Goal: Information Seeking & Learning: Learn about a topic

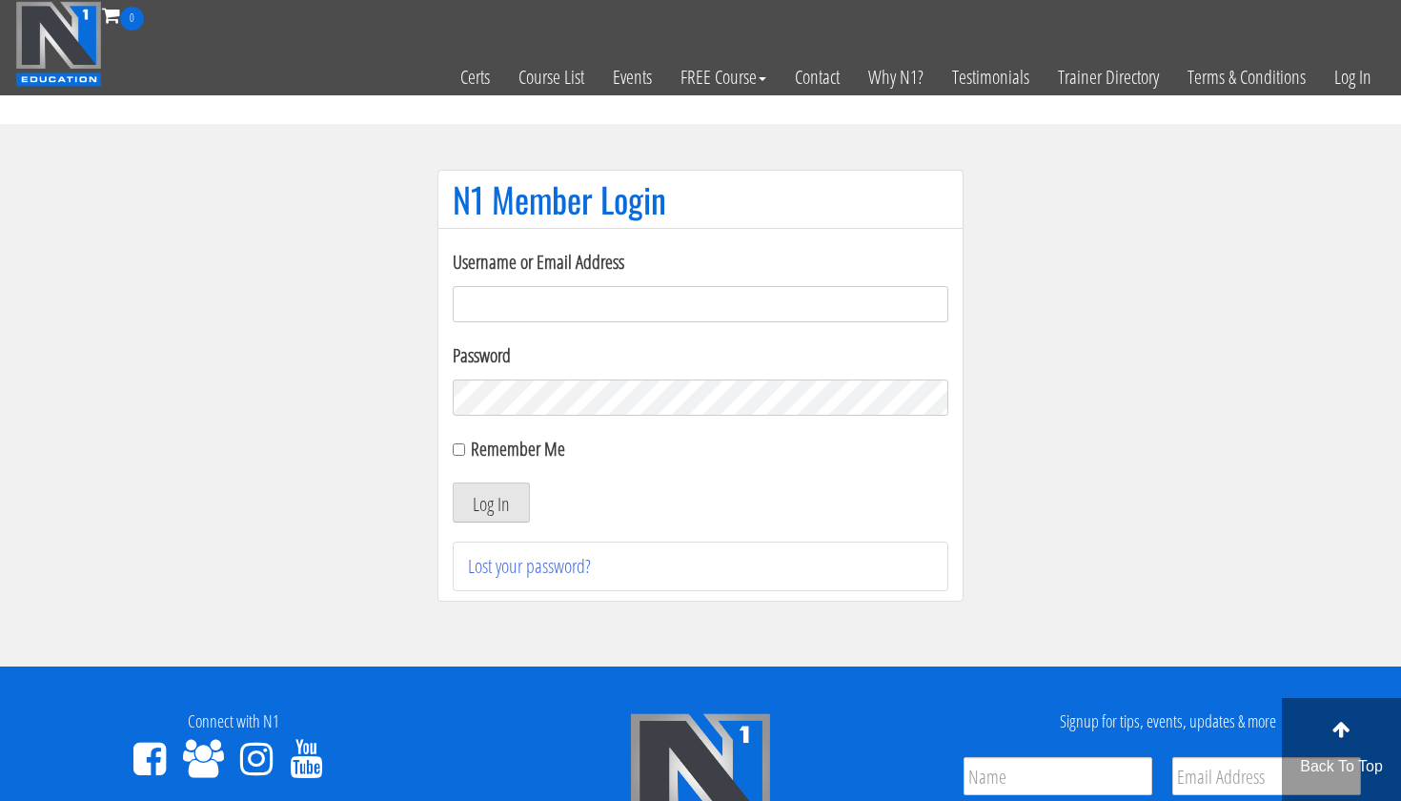
type input "[EMAIL_ADDRESS][DOMAIN_NAME]"
click at [491, 502] on button "Log In" at bounding box center [491, 502] width 77 height 40
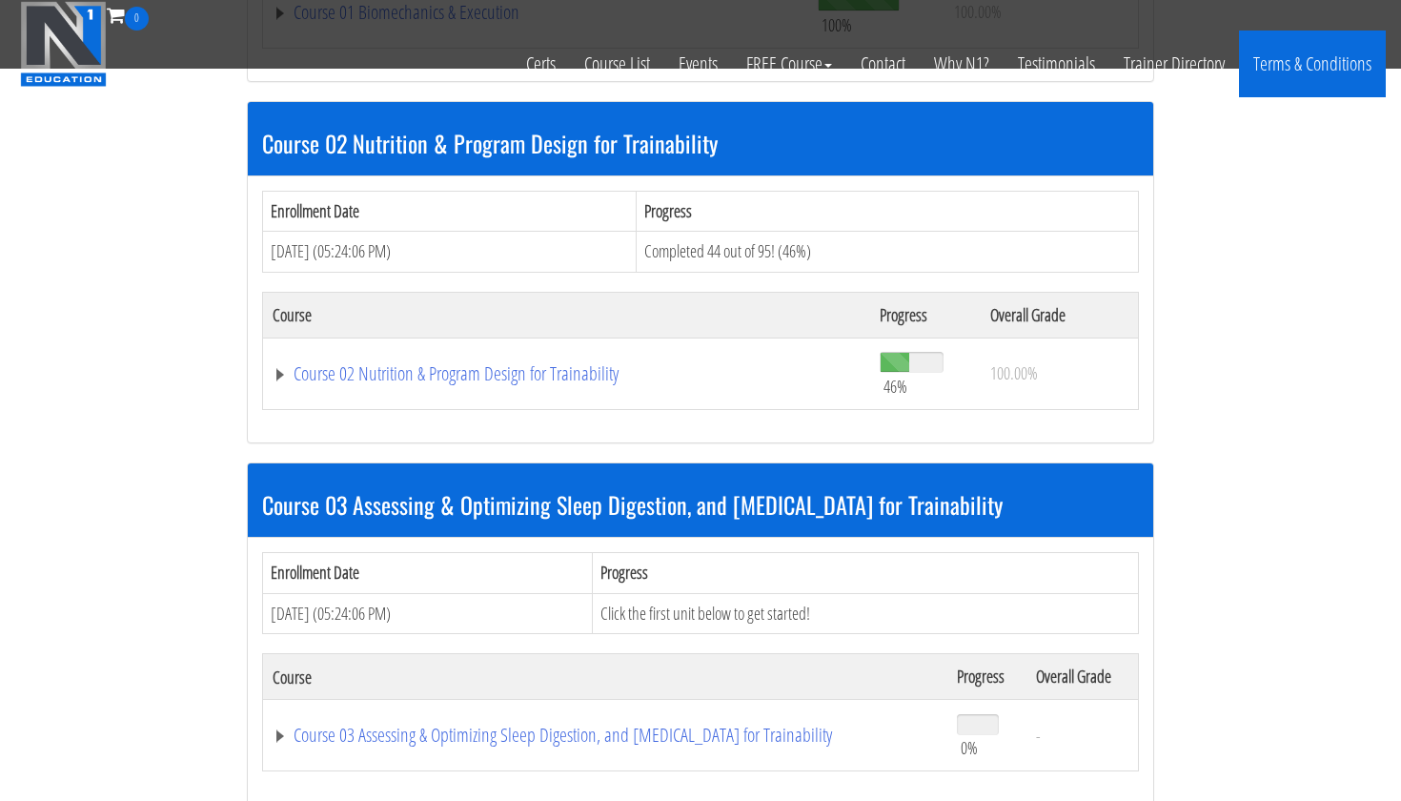
scroll to position [922, 0]
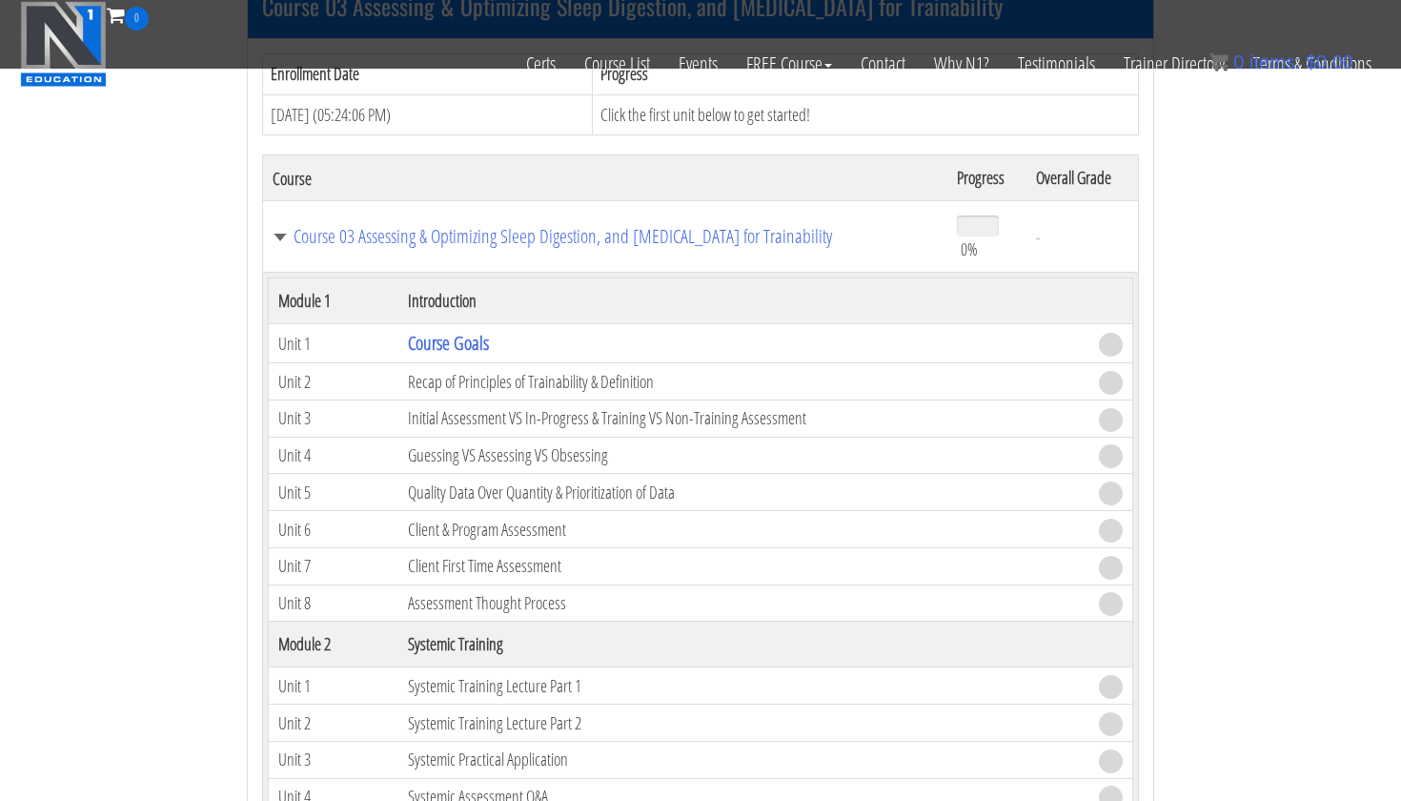
scroll to position [1101, 0]
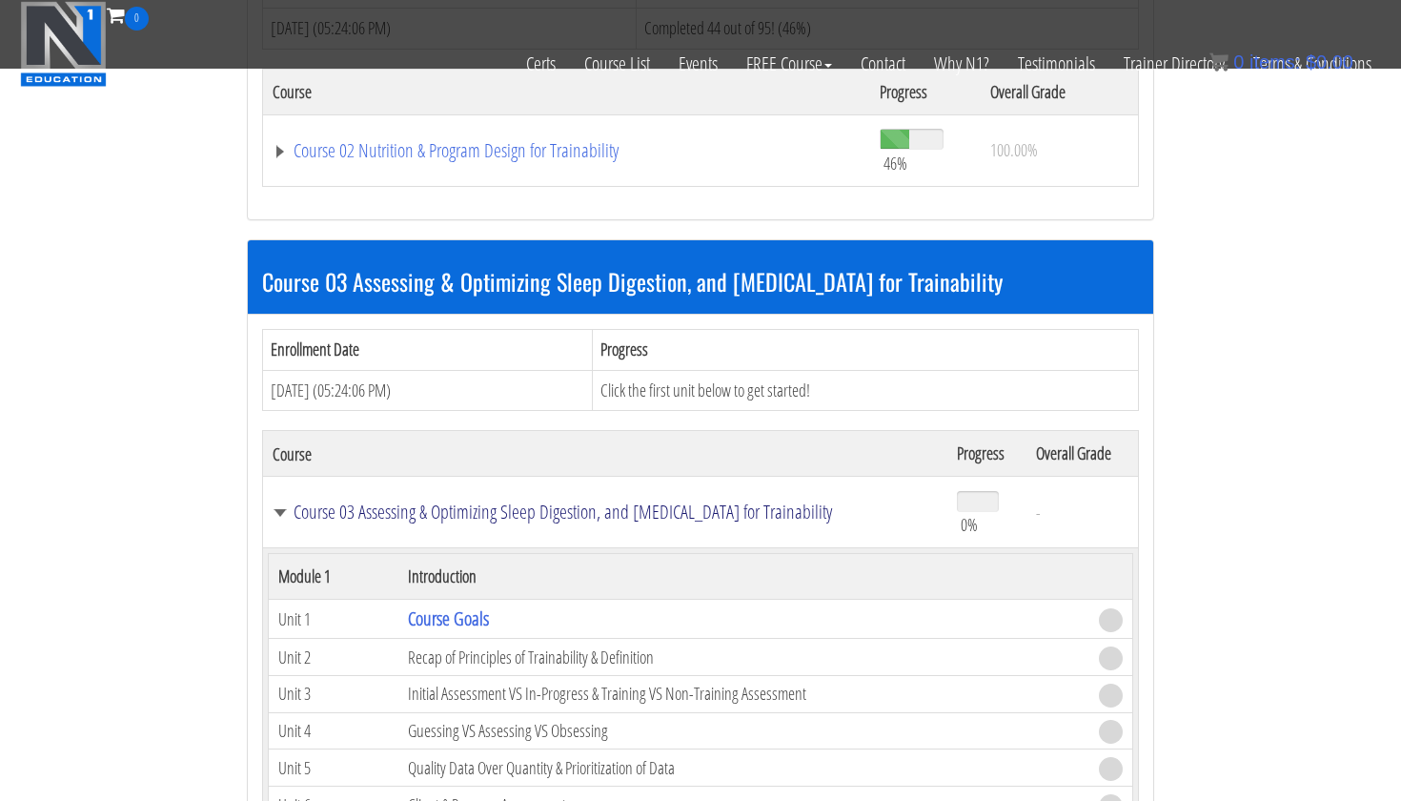
click at [280, 502] on link "Course 03 Assessing & Optimizing Sleep Digestion, and Stress Management for Tra…" at bounding box center [605, 511] width 665 height 19
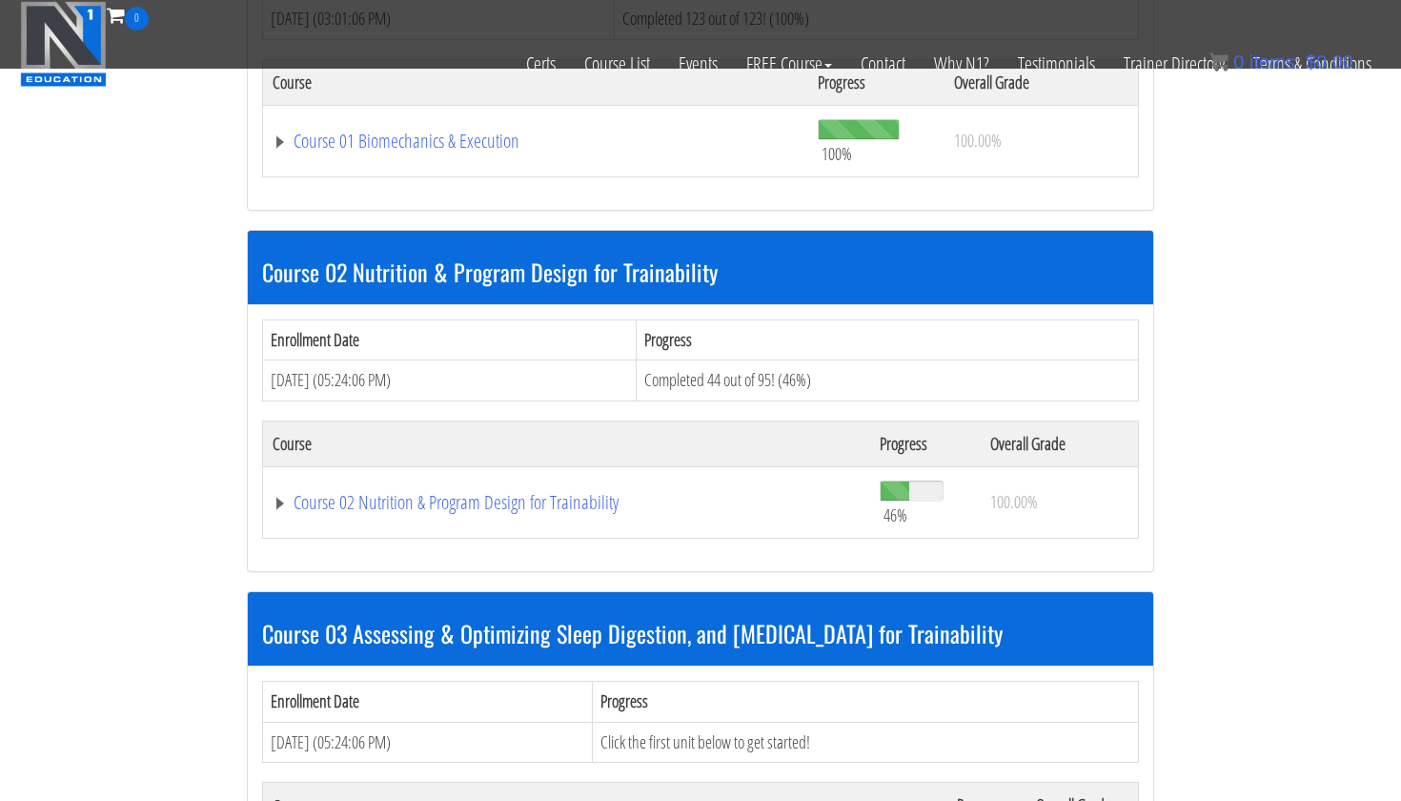
scroll to position [748, 0]
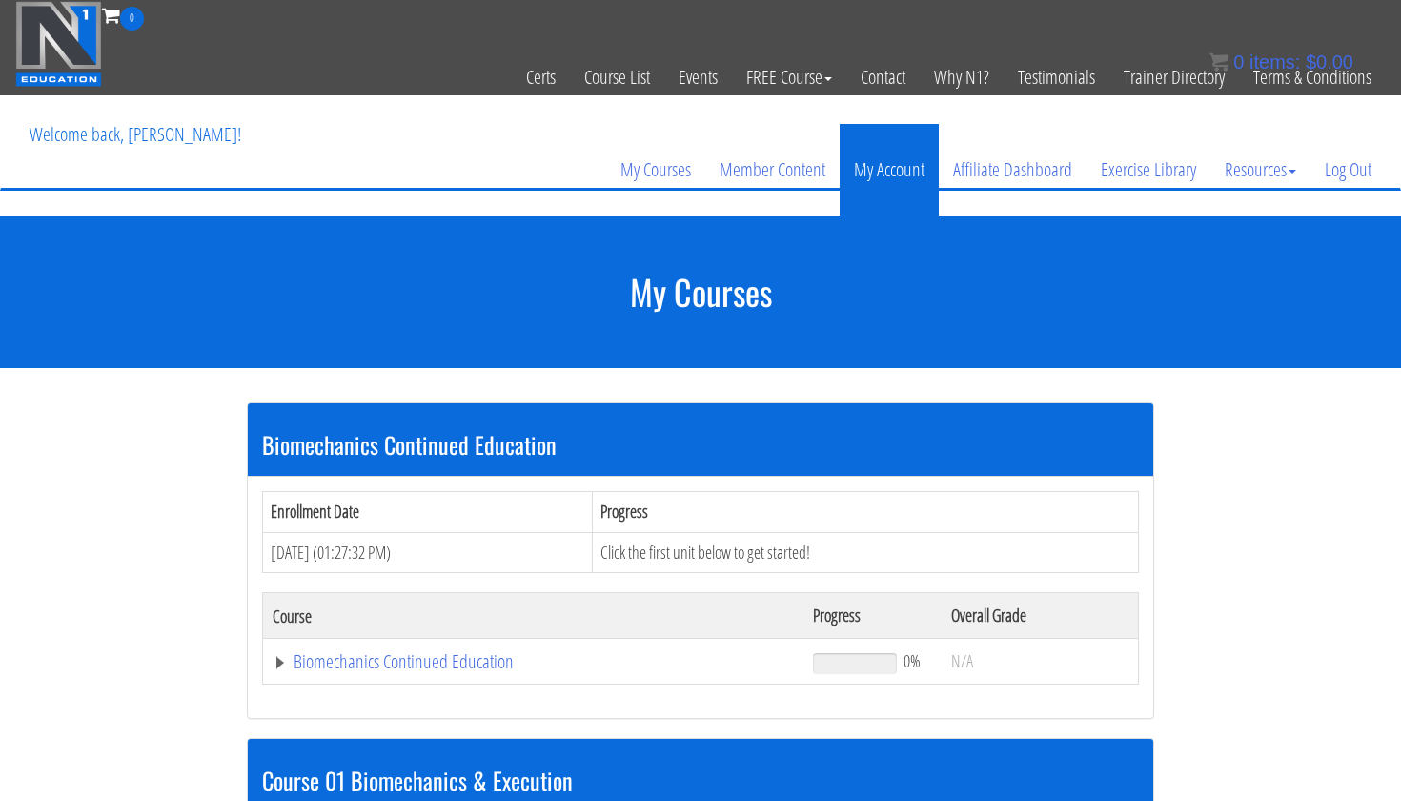
scroll to position [0, 0]
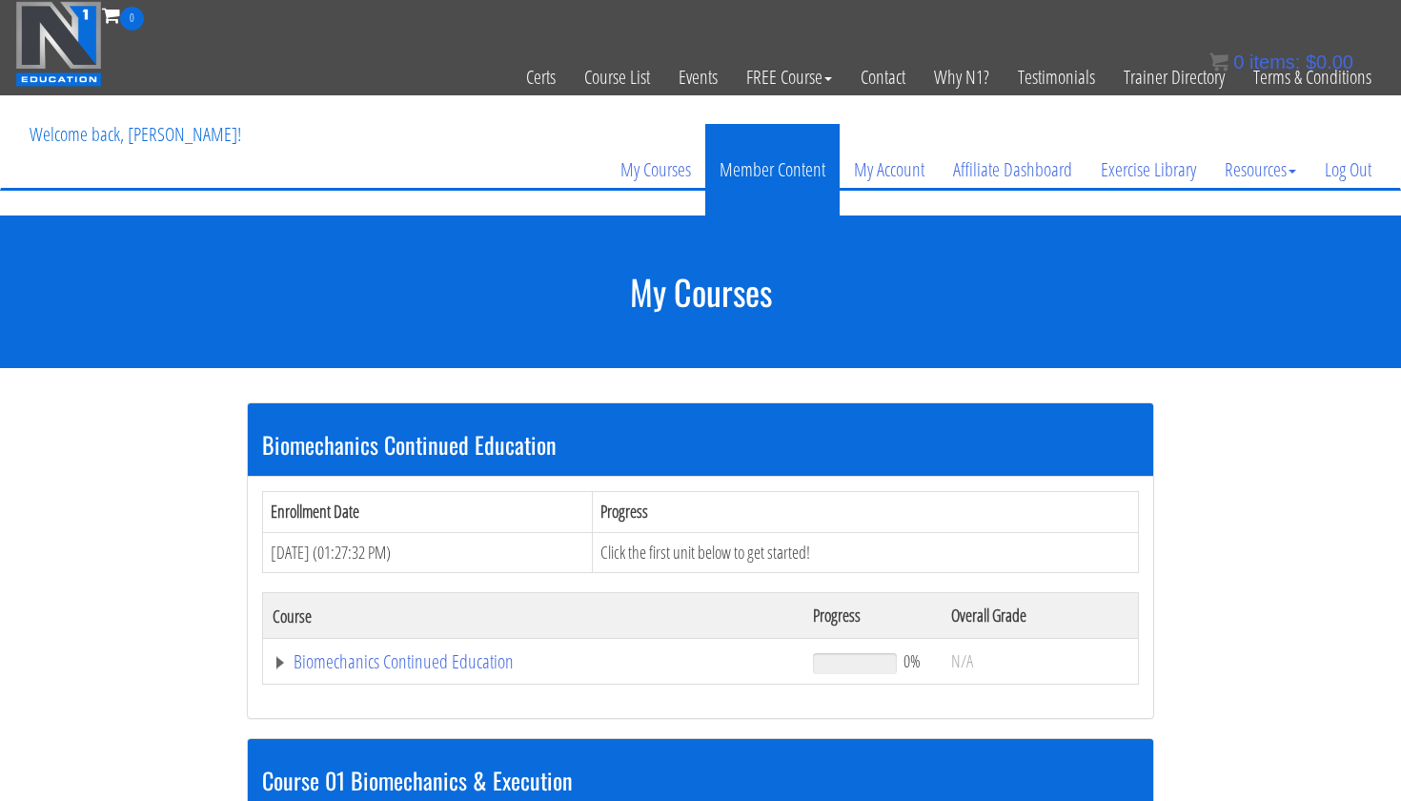
click at [779, 170] on link "Member Content" at bounding box center [772, 169] width 134 height 91
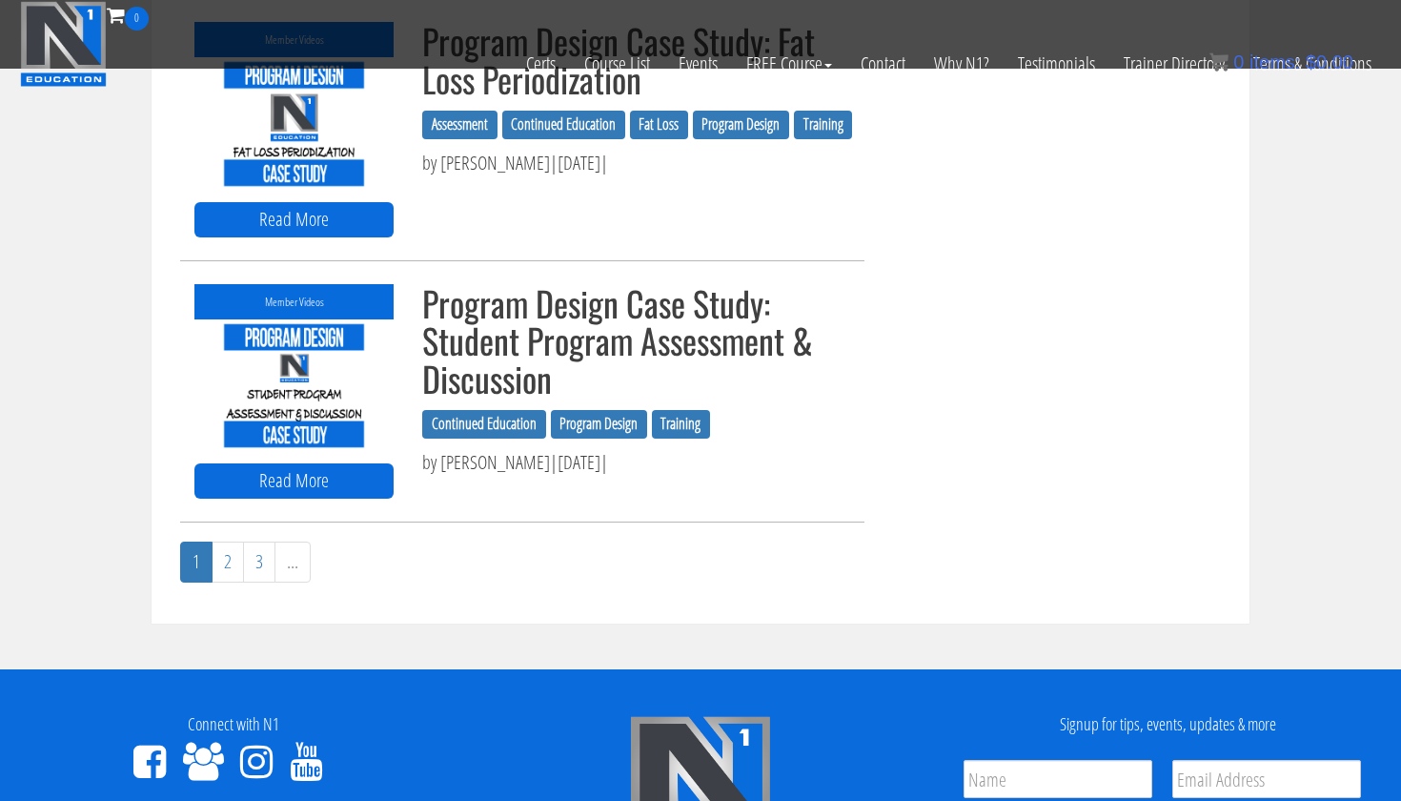
scroll to position [2017, 0]
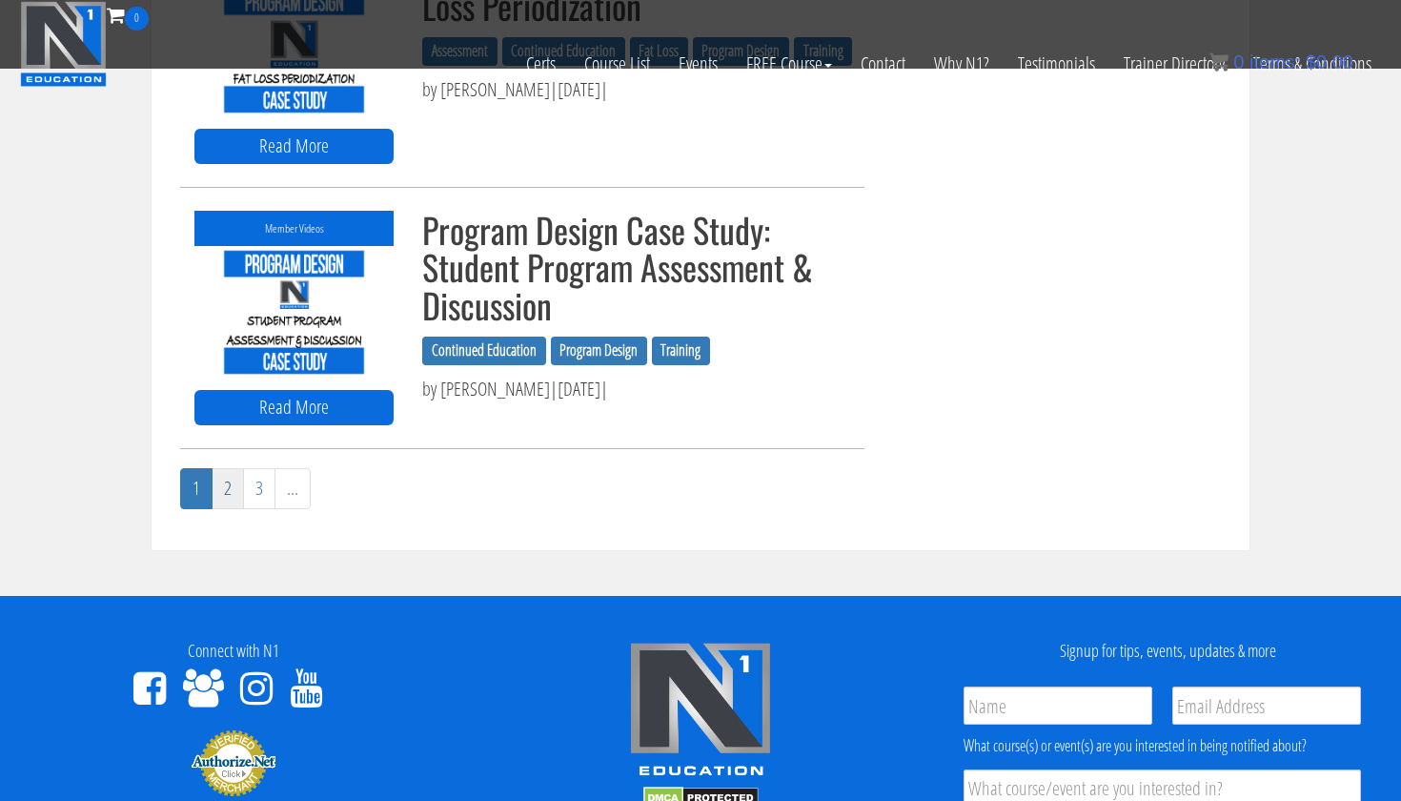
click at [226, 484] on link "2" at bounding box center [228, 488] width 32 height 41
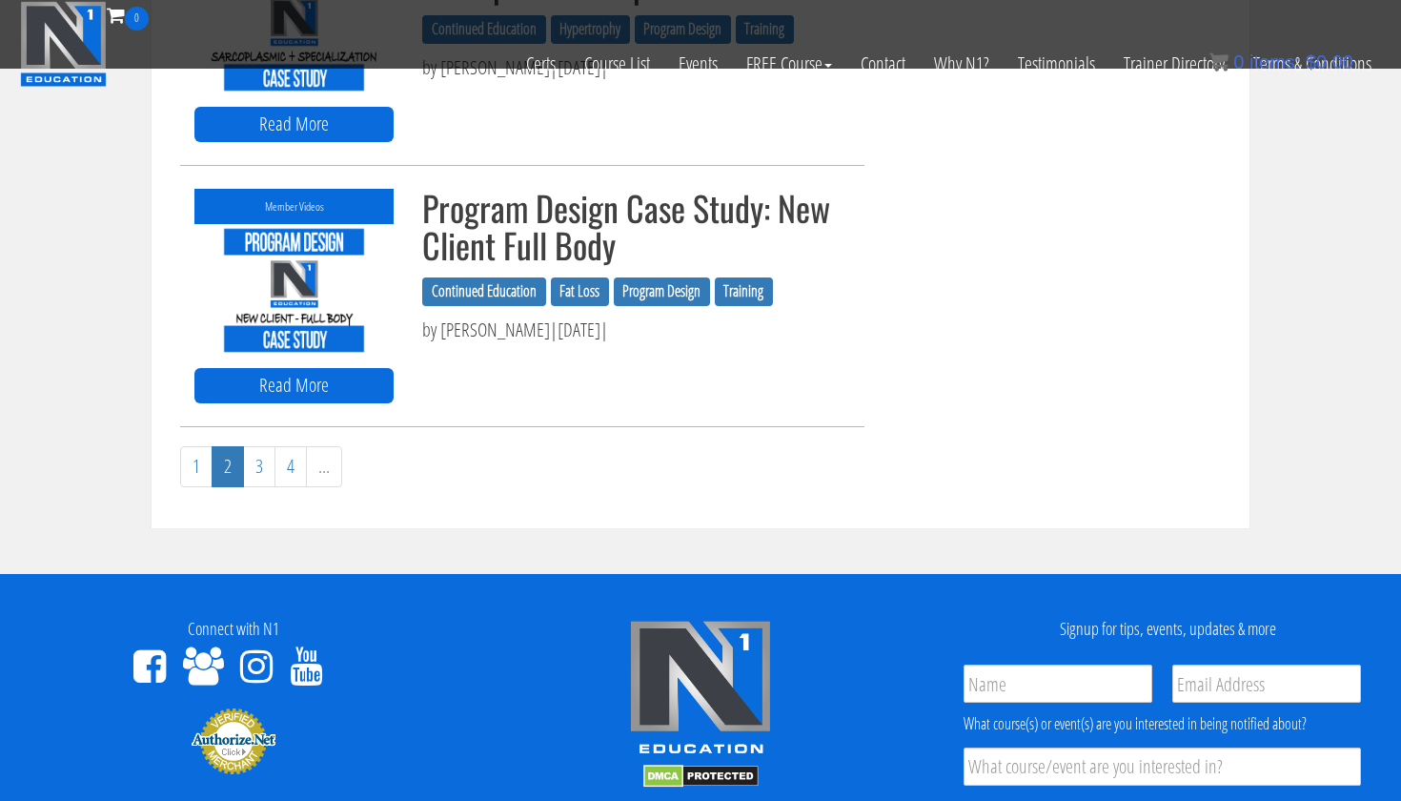
scroll to position [2081, 0]
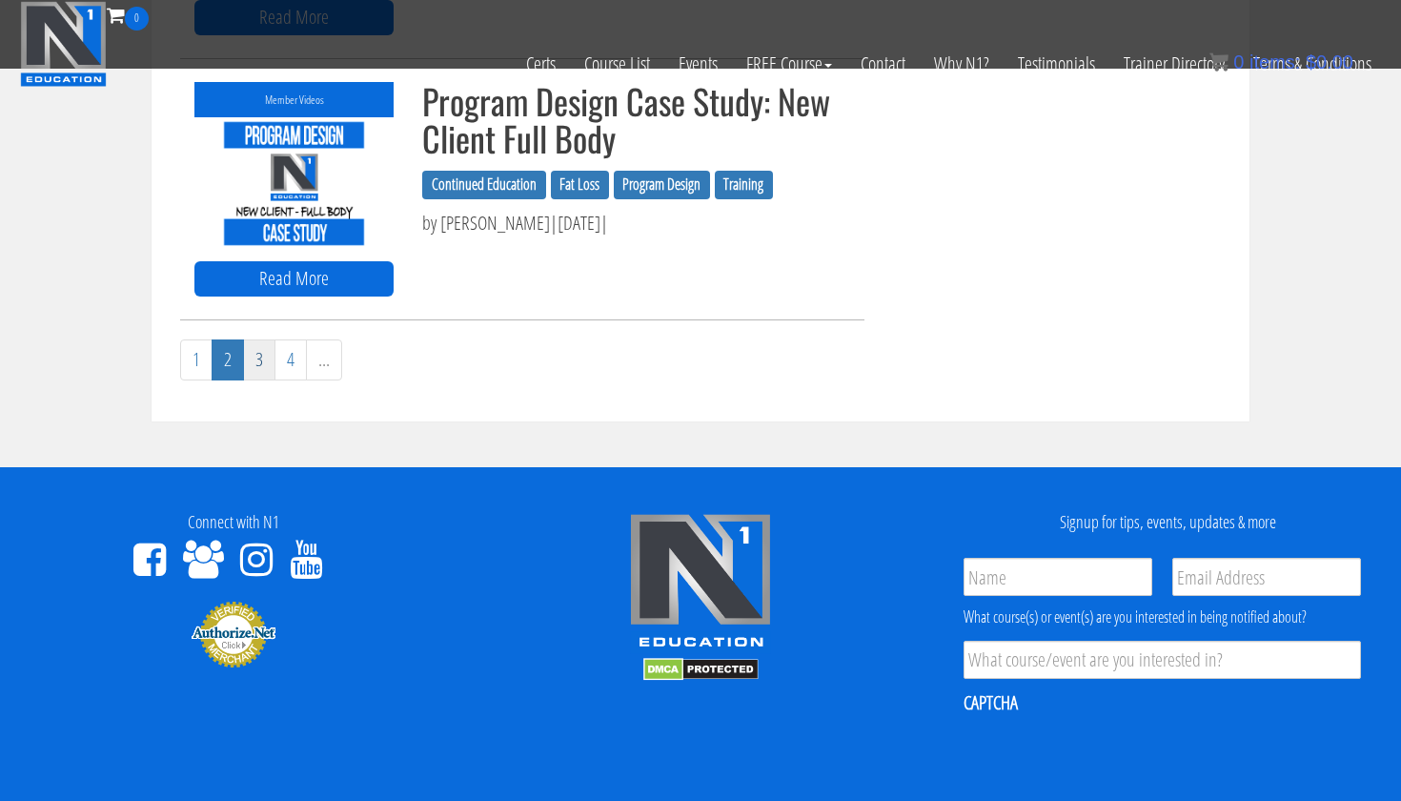
click at [262, 360] on link "3" at bounding box center [259, 359] width 32 height 41
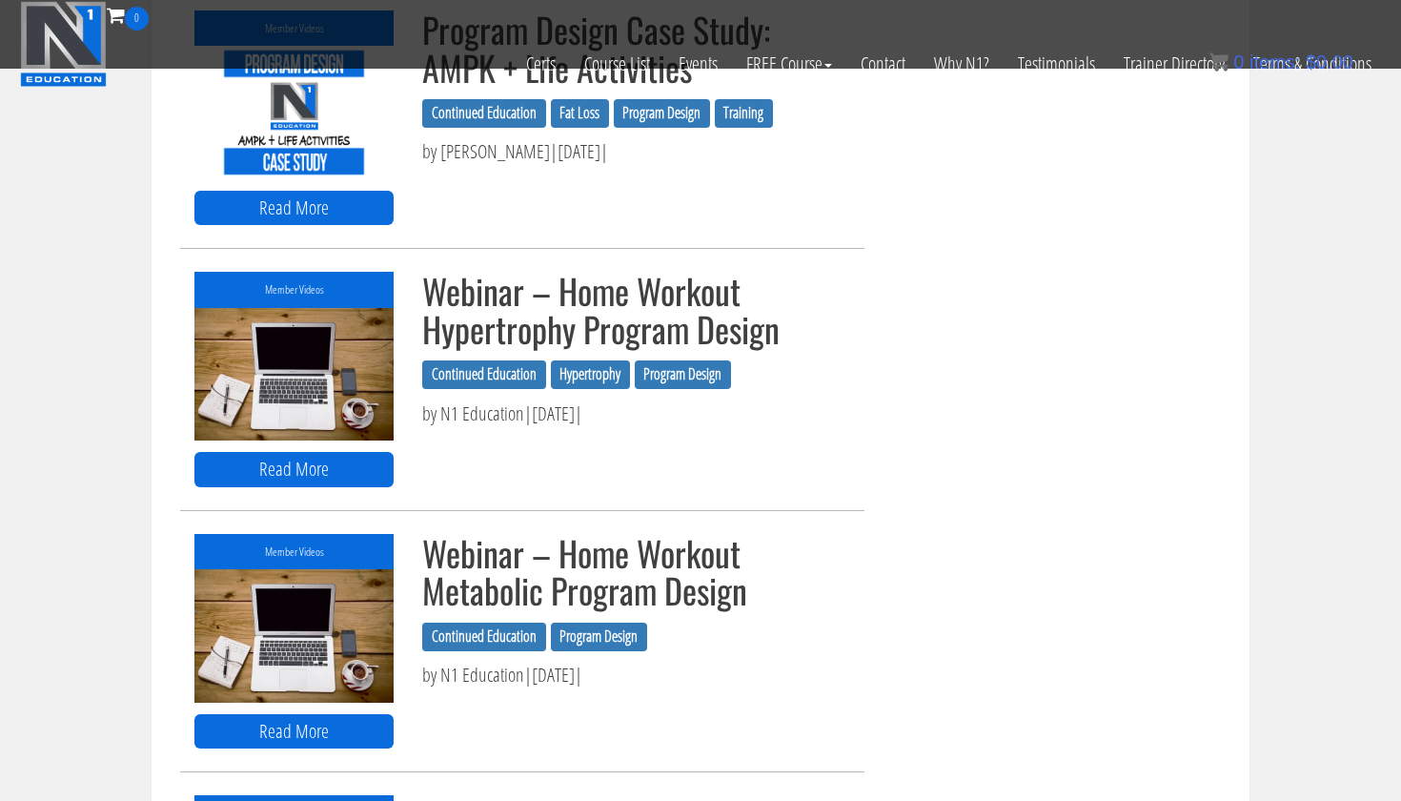
scroll to position [1106, 0]
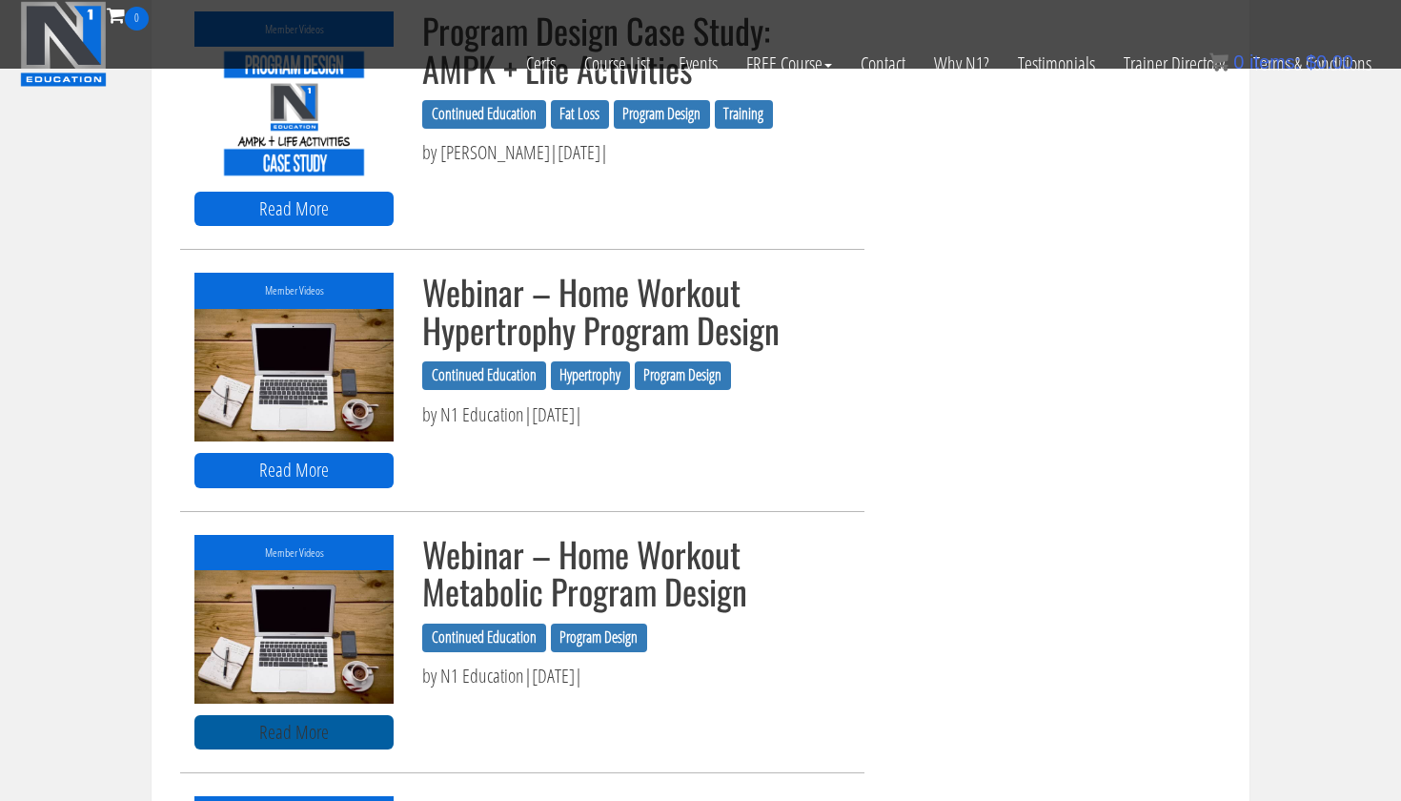
click at [327, 722] on link "Read More" at bounding box center [293, 732] width 199 height 35
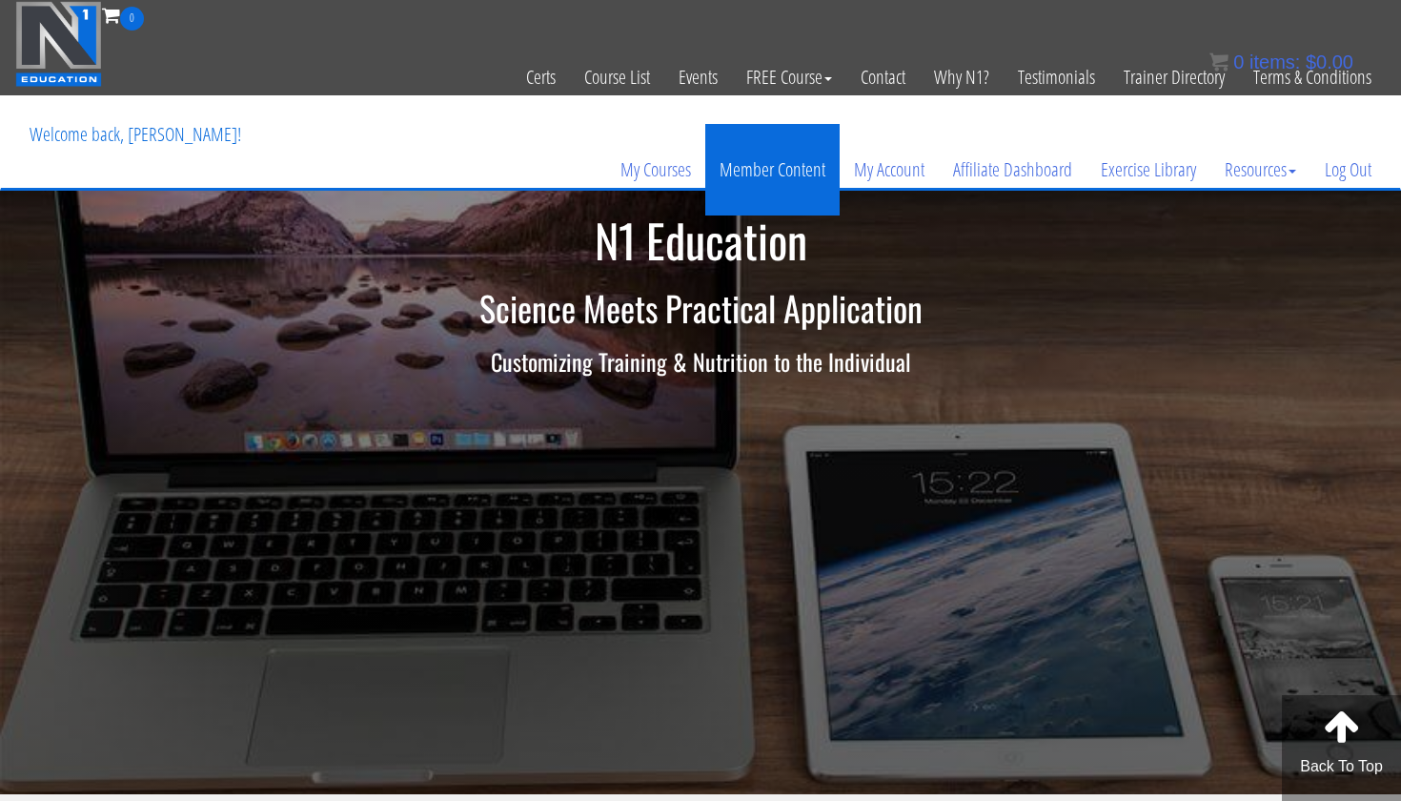
click at [764, 180] on link "Member Content" at bounding box center [772, 169] width 134 height 91
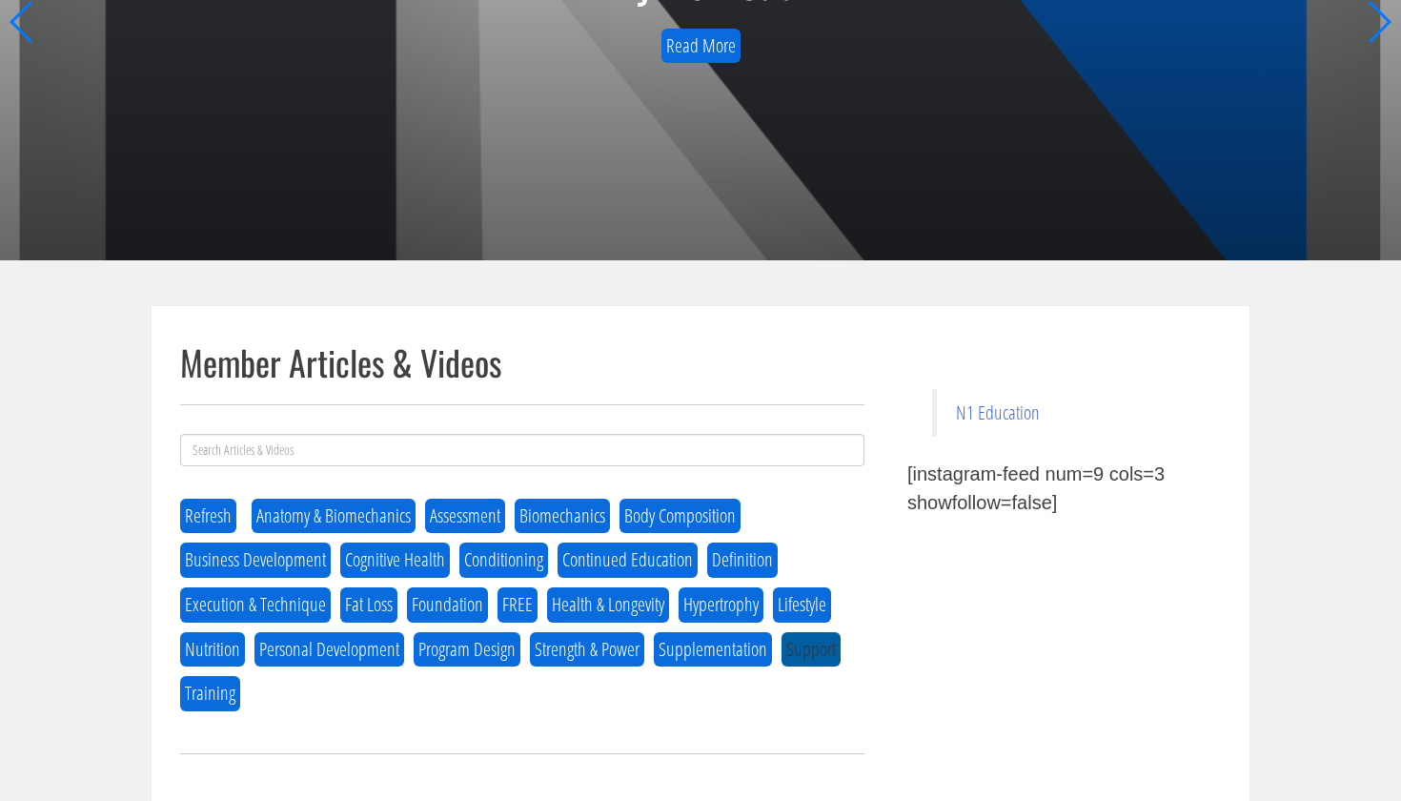
scroll to position [569, 0]
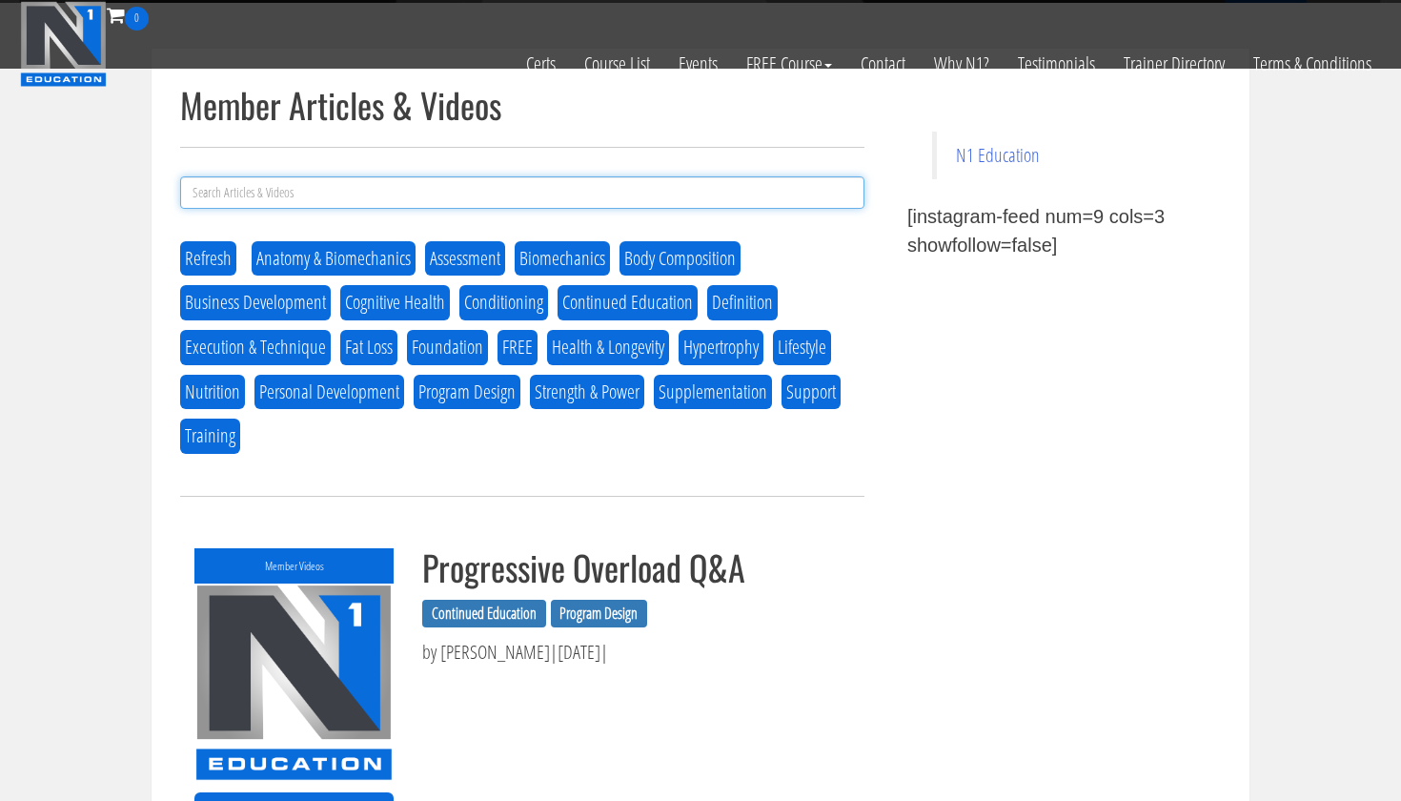
click at [456, 194] on input at bounding box center [522, 192] width 684 height 32
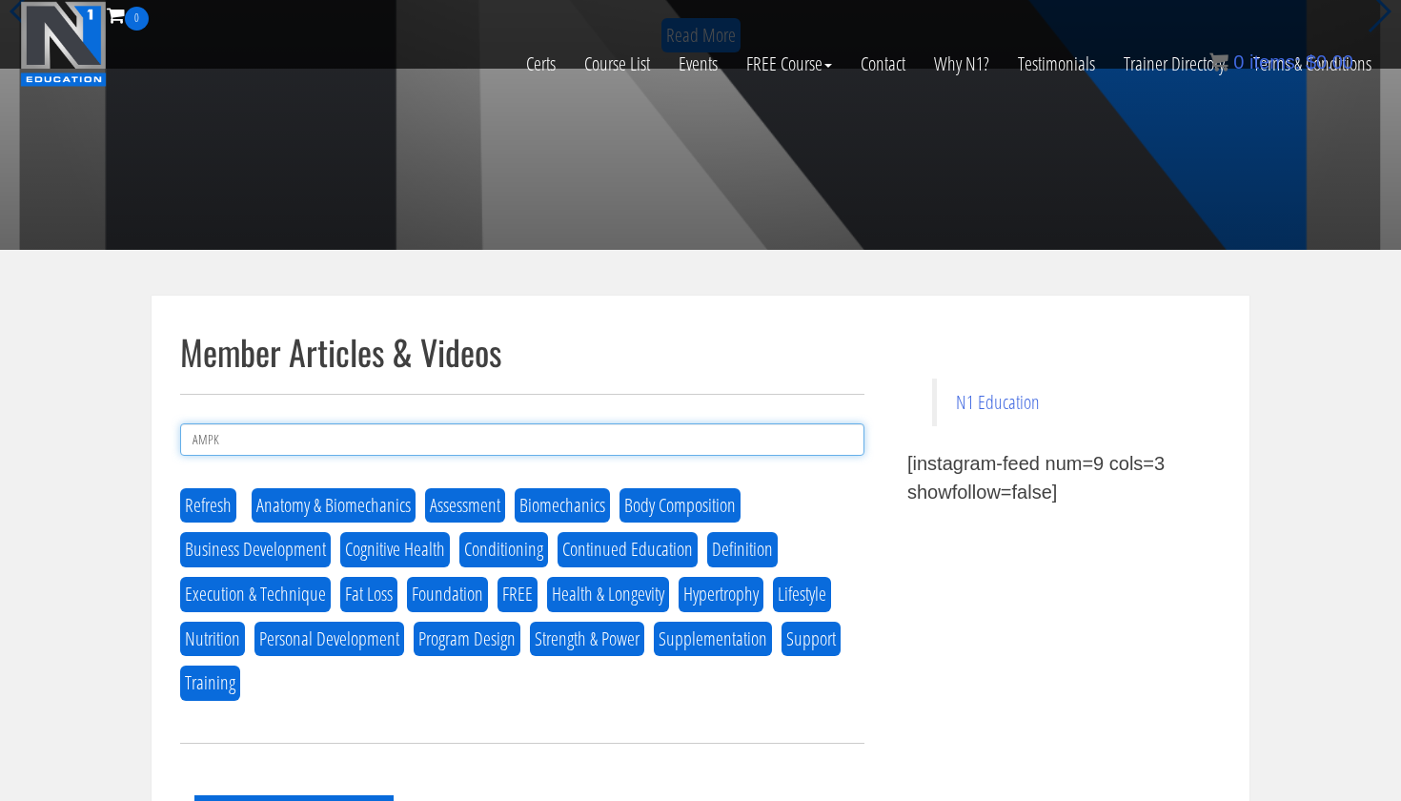
scroll to position [251, 0]
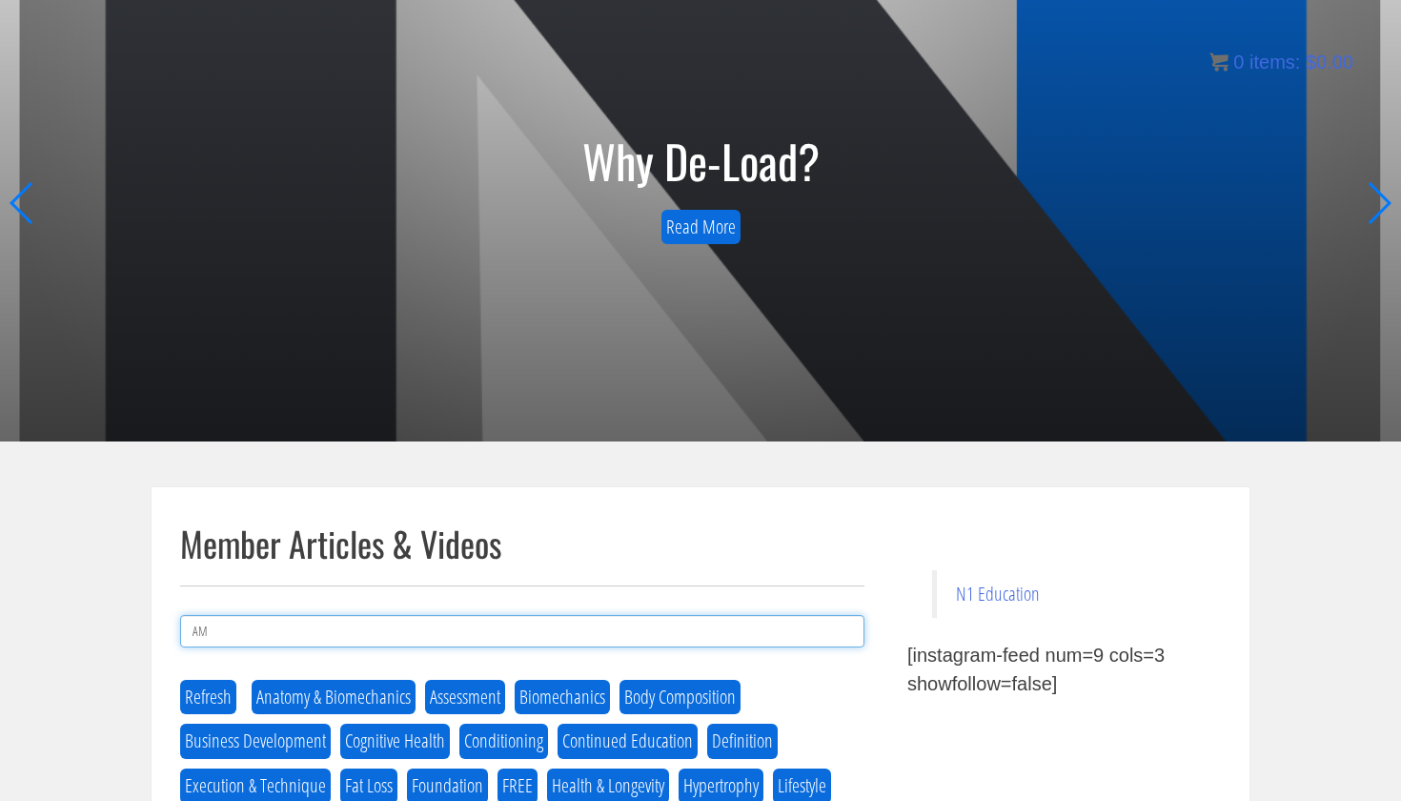
type input "A"
type input "Metabolic"
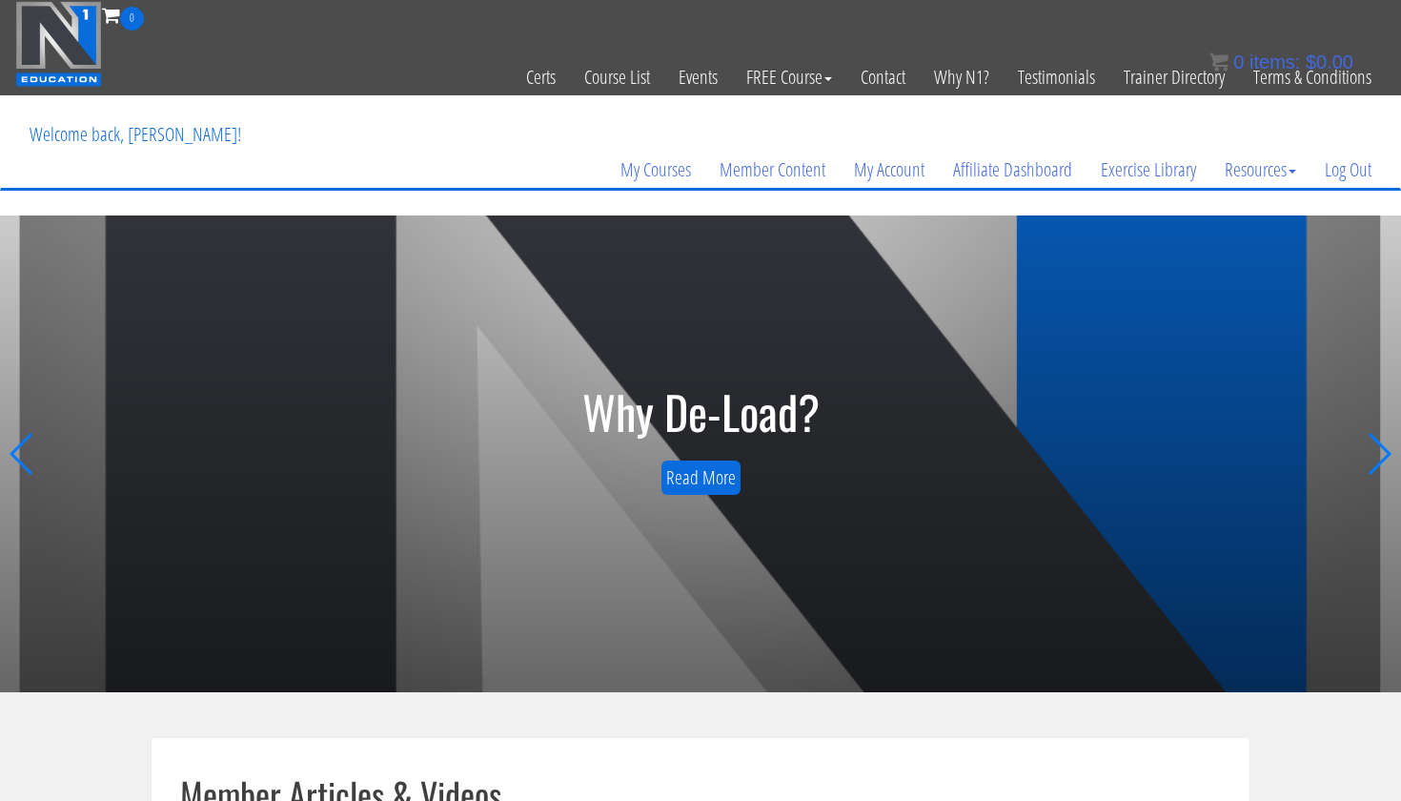
scroll to position [0, 0]
